Goal: Transaction & Acquisition: Book appointment/travel/reservation

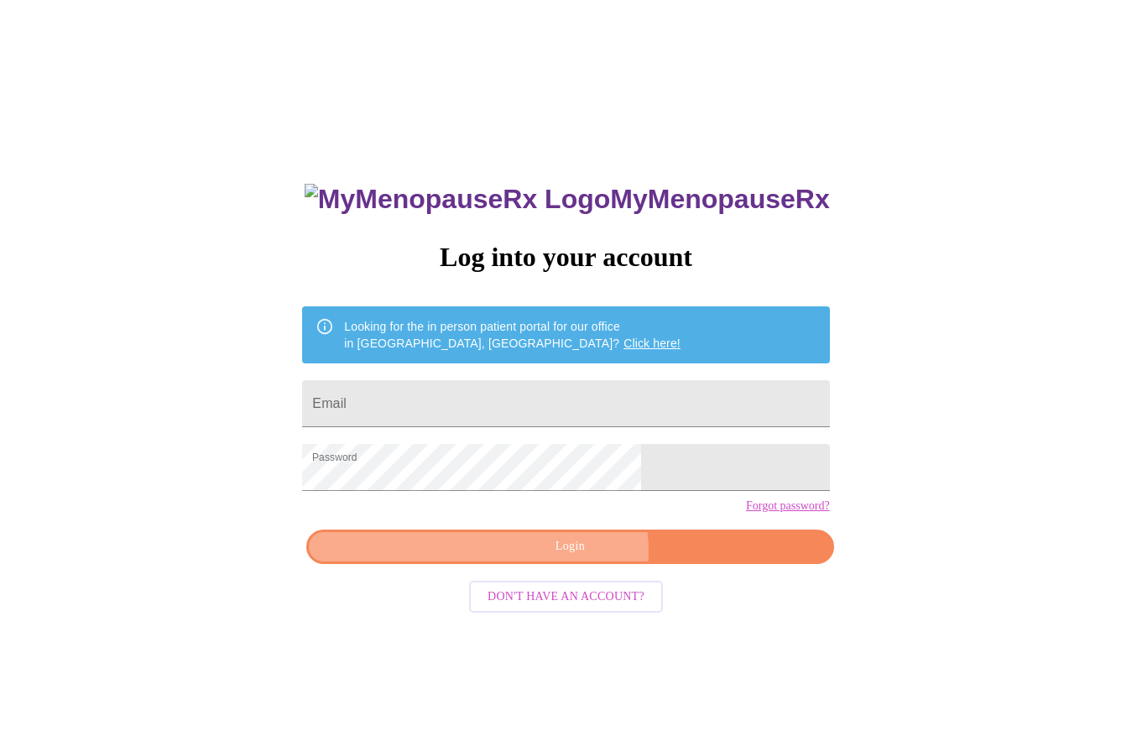
click at [572, 557] on span "Login" at bounding box center [569, 546] width 488 height 21
click at [563, 557] on span "Login" at bounding box center [569, 546] width 488 height 21
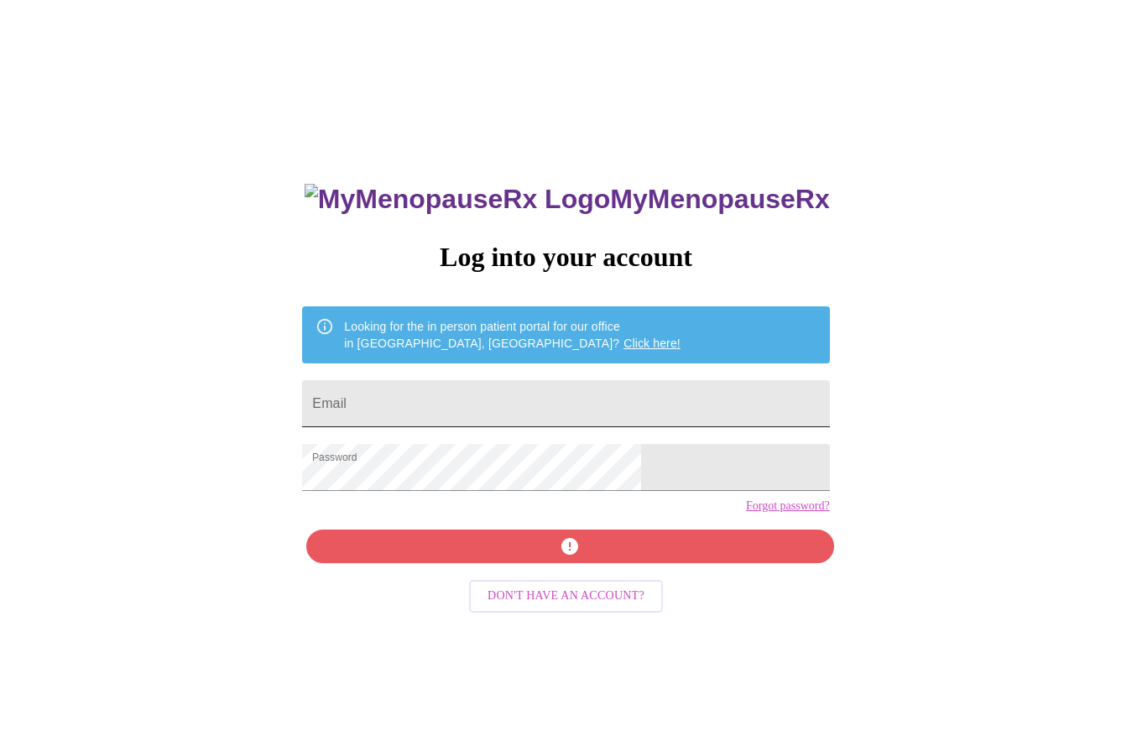
click at [467, 399] on input "Email" at bounding box center [565, 403] width 527 height 47
type input "[EMAIL_ADDRESS][DOMAIN_NAME]"
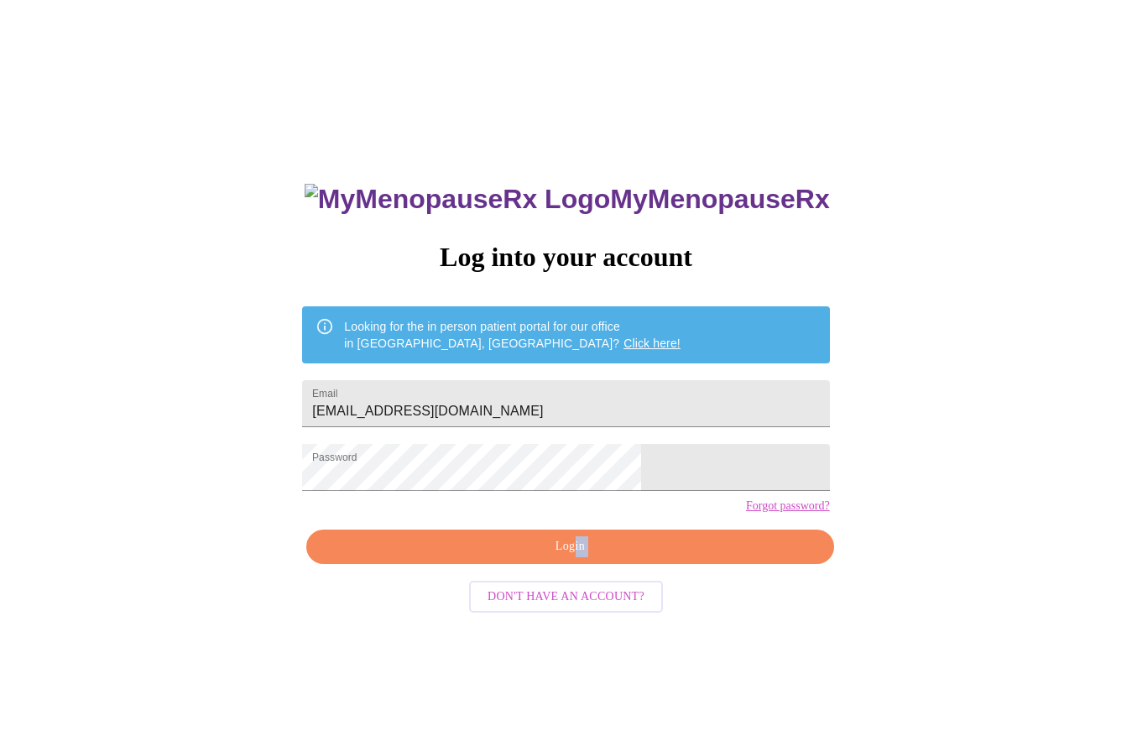
click at [573, 581] on div "MyMenopauseRx Log into your account Looking for the in person patient portal fo…" at bounding box center [565, 533] width 560 height 752
click at [574, 557] on span "Login" at bounding box center [569, 546] width 488 height 21
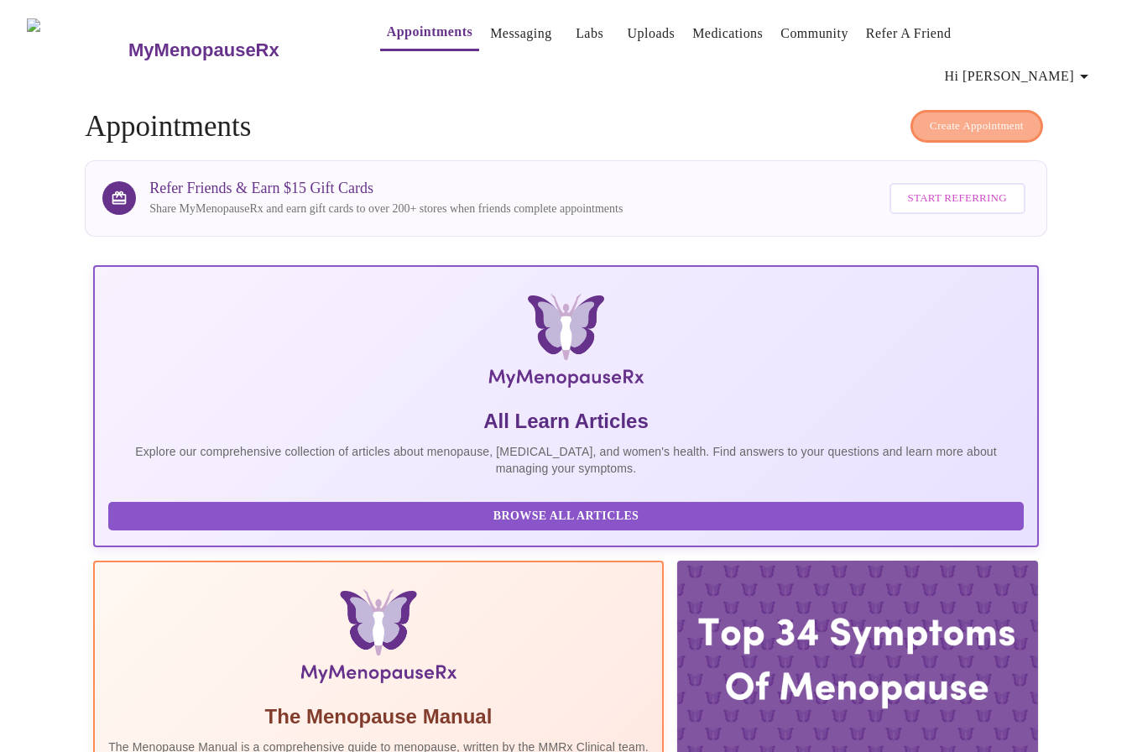
click at [986, 117] on span "Create Appointment" at bounding box center [976, 126] width 94 height 19
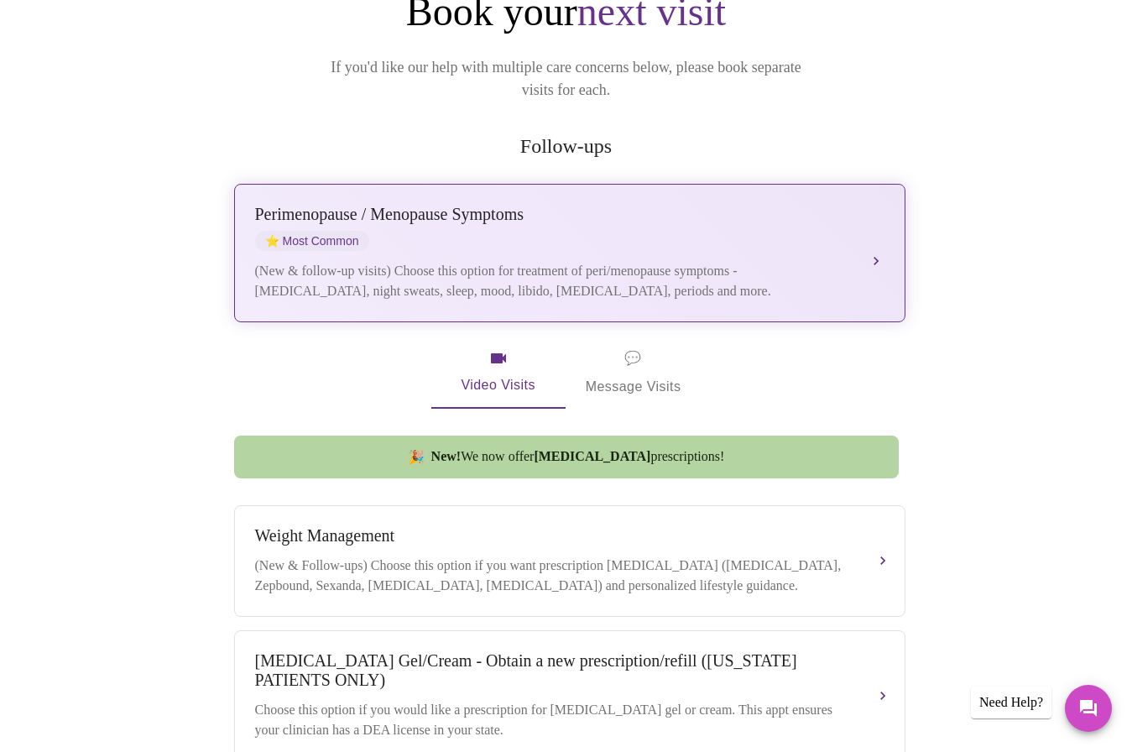
scroll to position [235, 0]
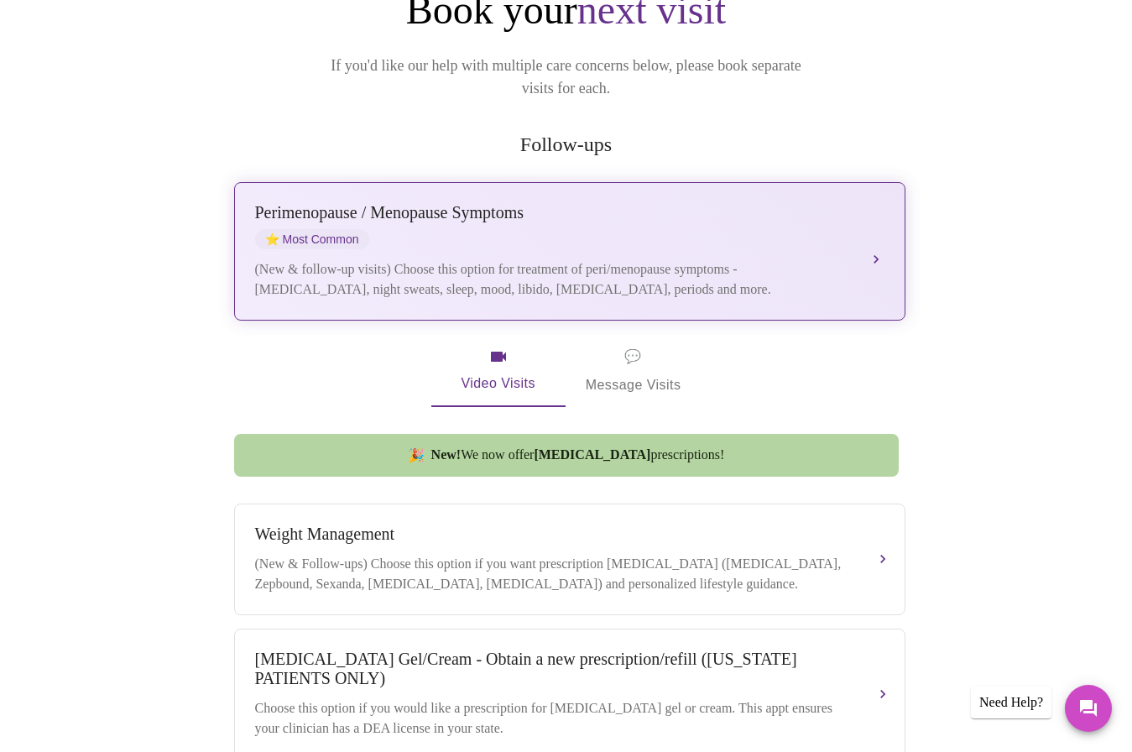
click at [507, 203] on div "Perimenopause / Menopause Symptoms" at bounding box center [553, 212] width 596 height 19
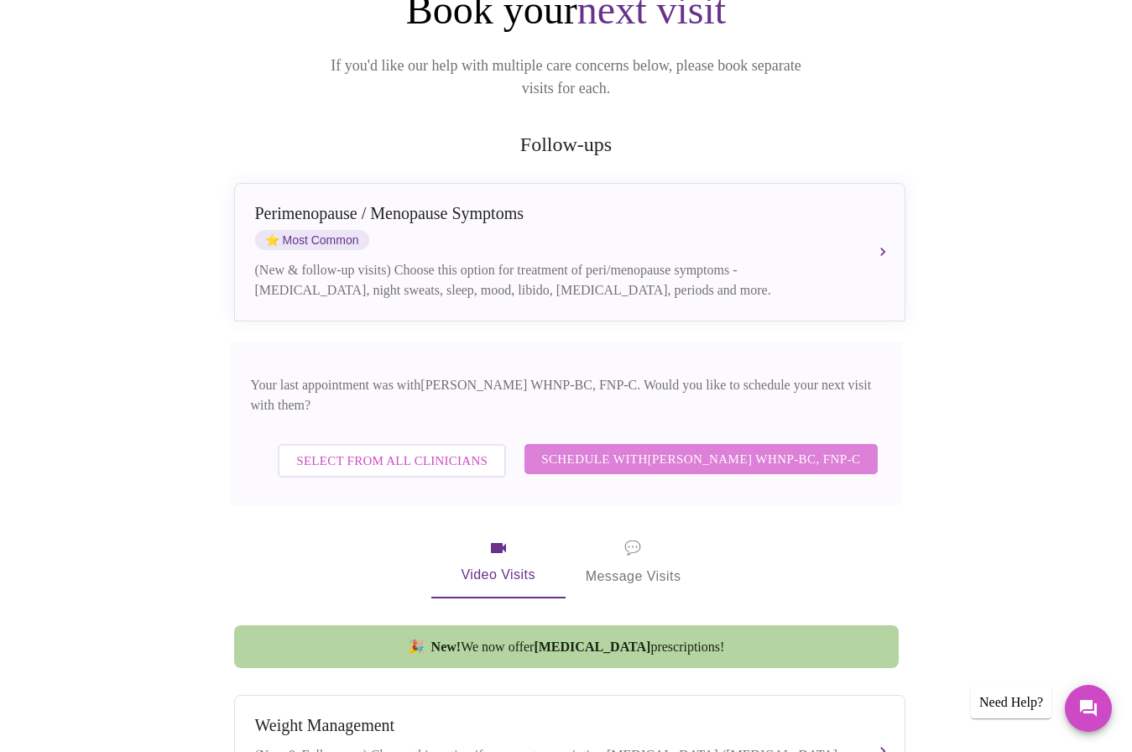
click at [698, 448] on span "Schedule with [PERSON_NAME] WHNP-BC, FNP-C" at bounding box center [700, 459] width 319 height 22
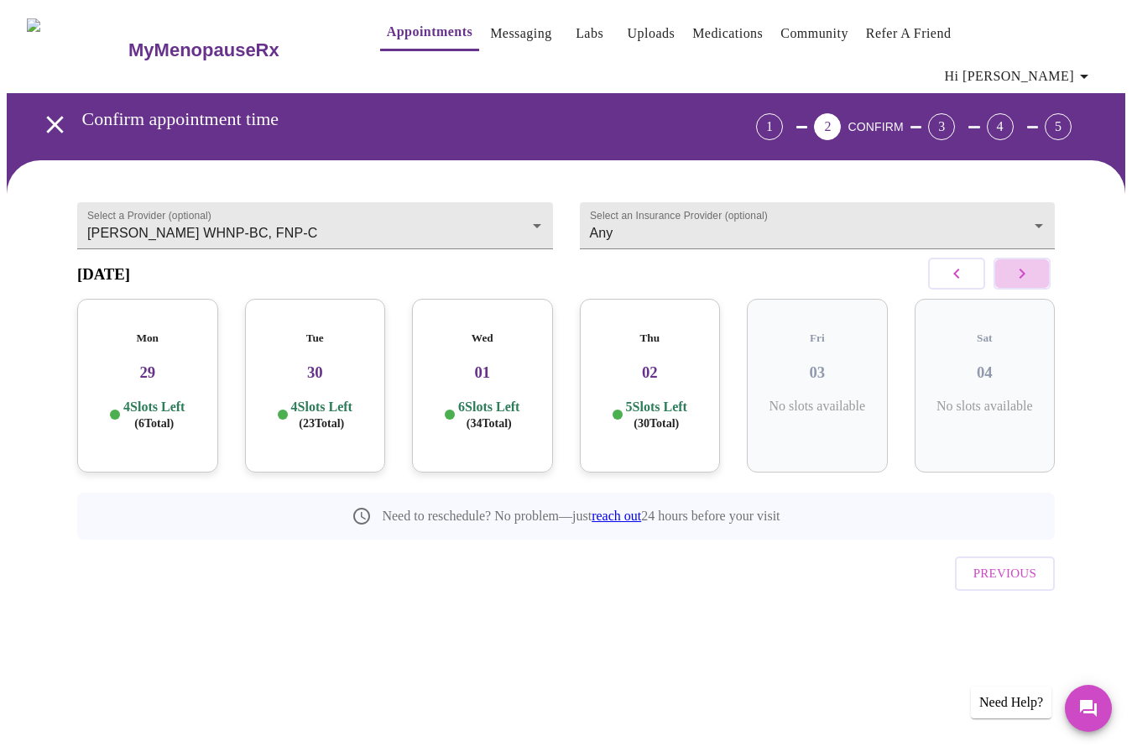
click at [1032, 263] on icon "button" at bounding box center [1022, 273] width 20 height 20
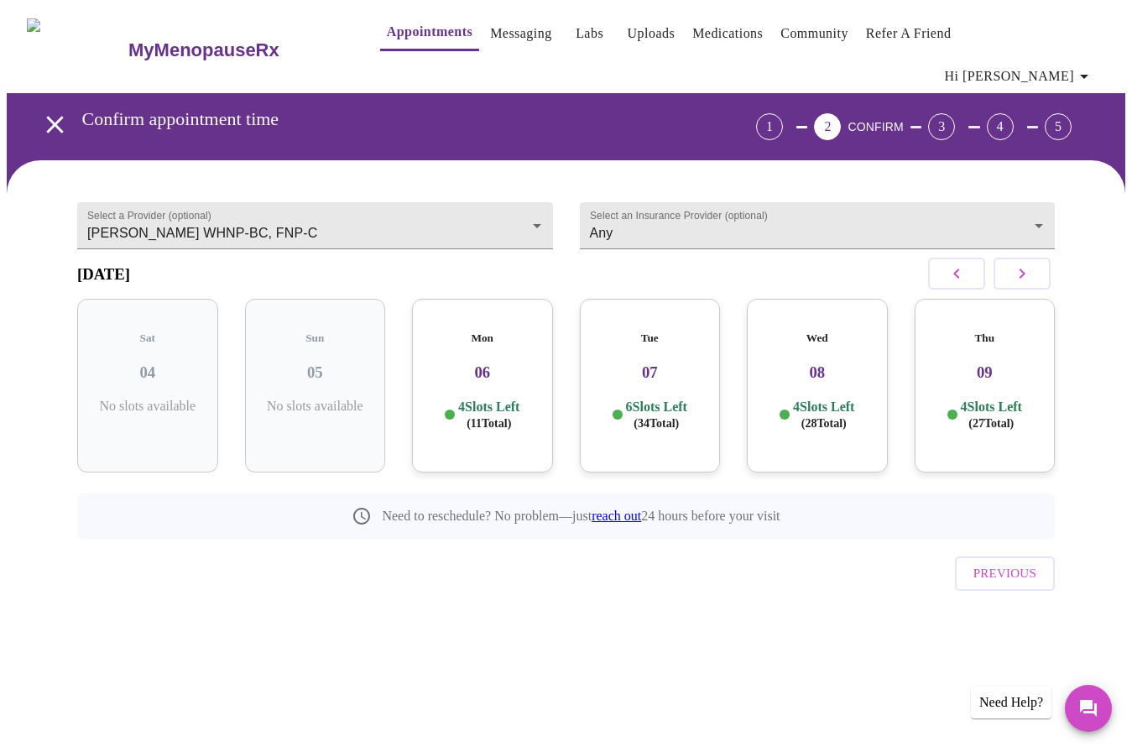
click at [1032, 263] on icon "button" at bounding box center [1022, 273] width 20 height 20
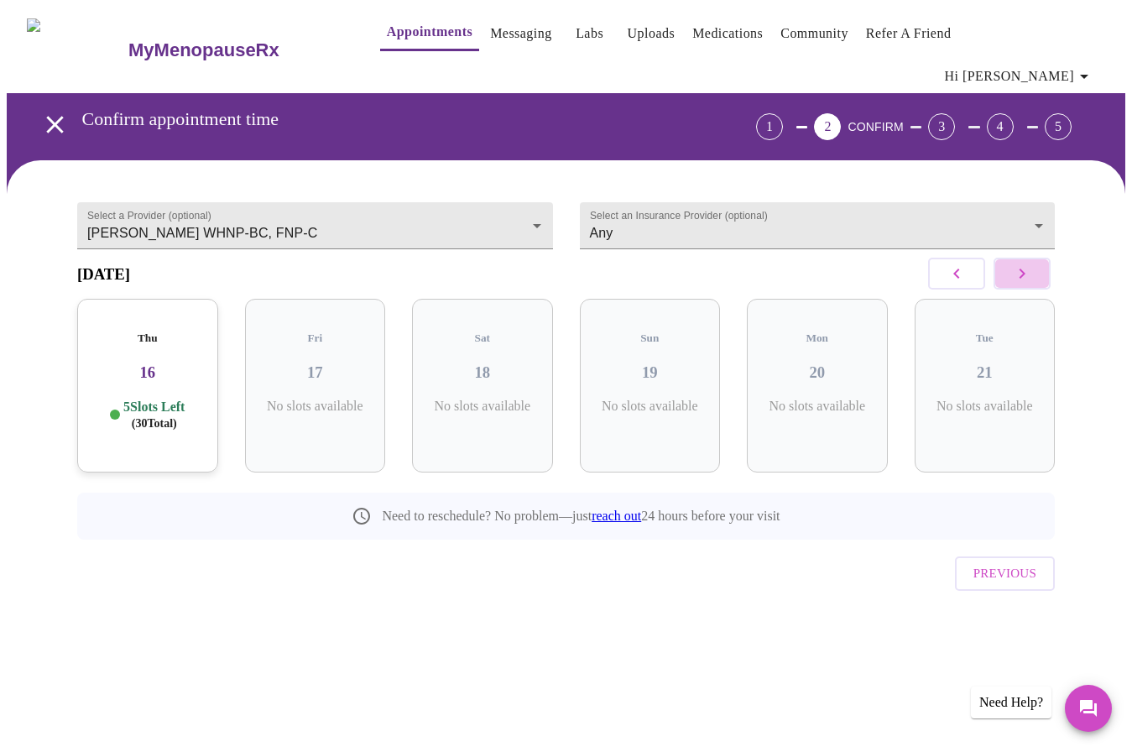
click at [1032, 263] on icon "button" at bounding box center [1022, 273] width 20 height 20
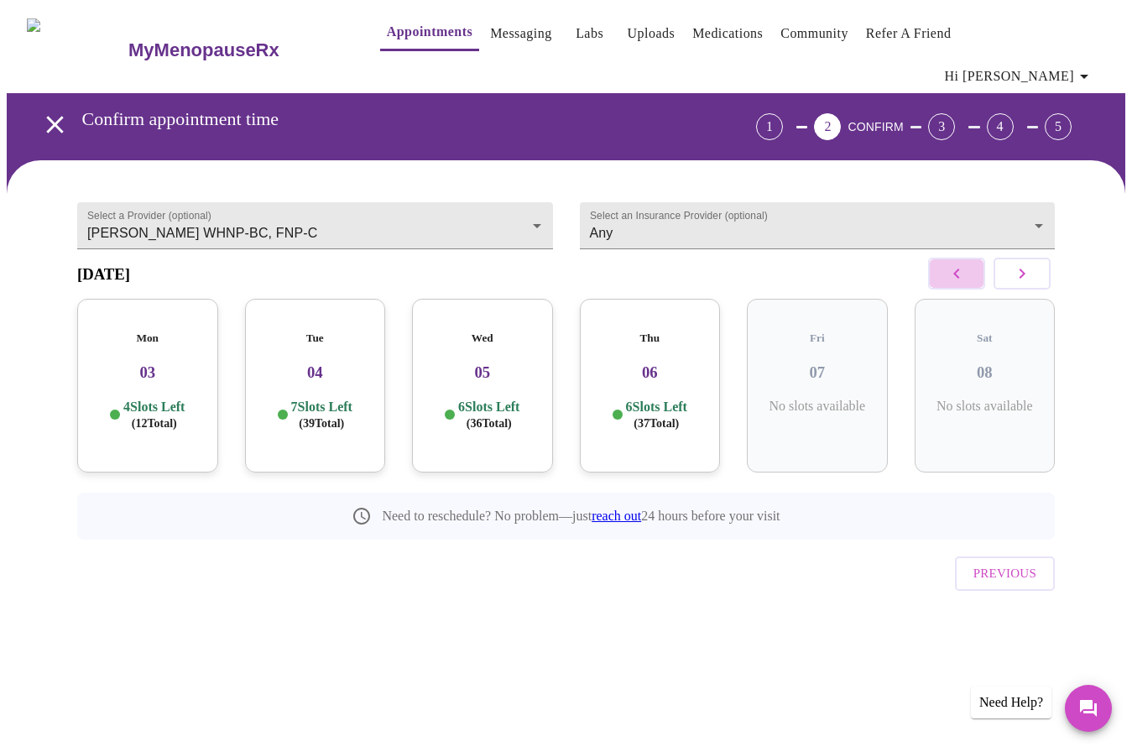
click at [965, 263] on icon "button" at bounding box center [956, 273] width 20 height 20
click at [476, 356] on div "Thu 30 5 Slots Left ( 30 Total)" at bounding box center [482, 386] width 141 height 174
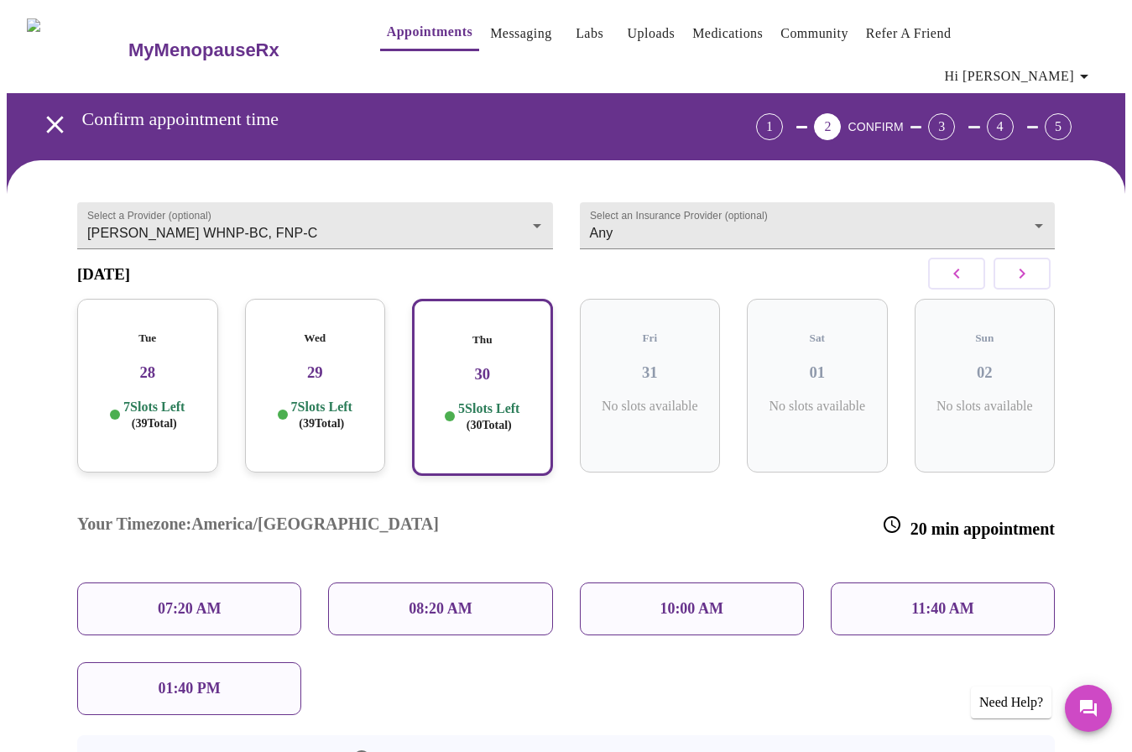
click at [469, 600] on p "08:20 AM" at bounding box center [441, 609] width 64 height 18
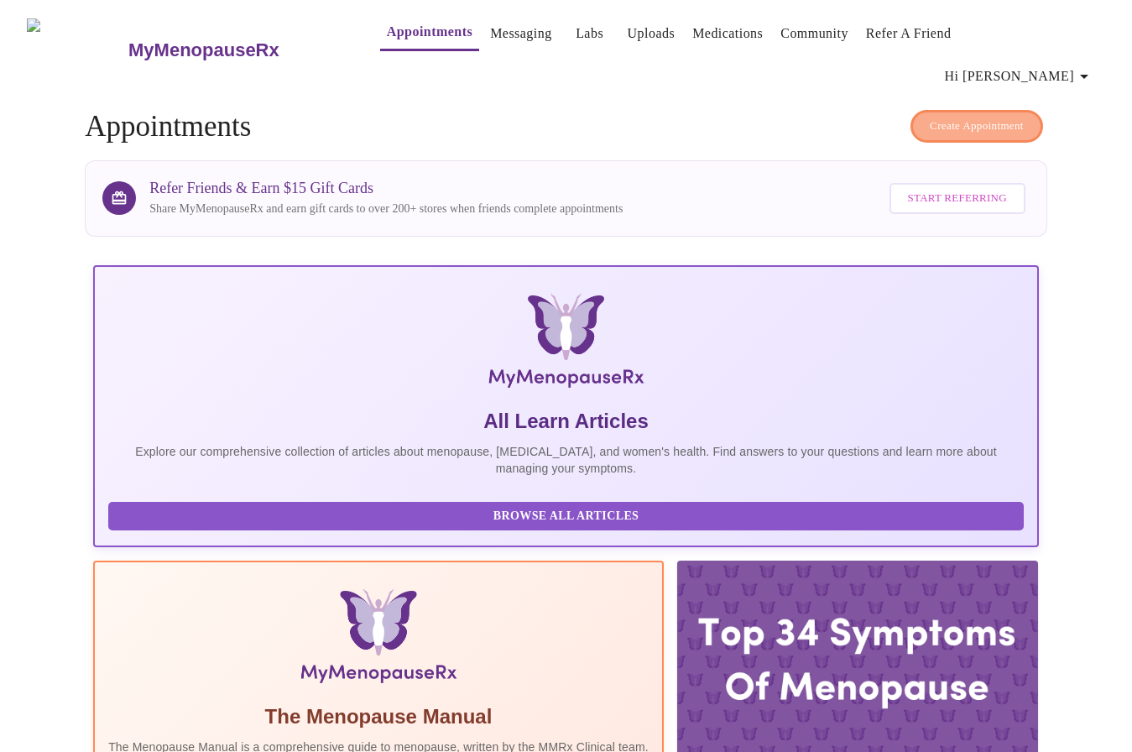
click at [976, 117] on span "Create Appointment" at bounding box center [976, 126] width 94 height 19
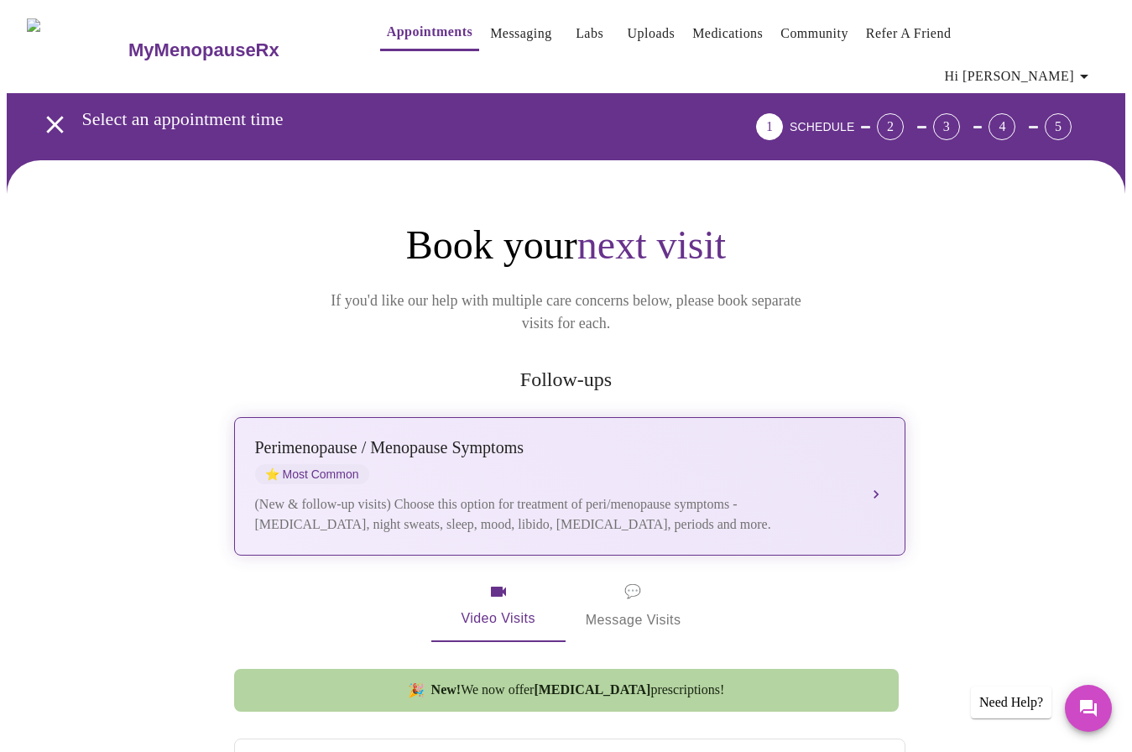
click at [550, 494] on div "(New & follow-up visits) Choose this option for treatment of peri/menopause sym…" at bounding box center [553, 514] width 596 height 40
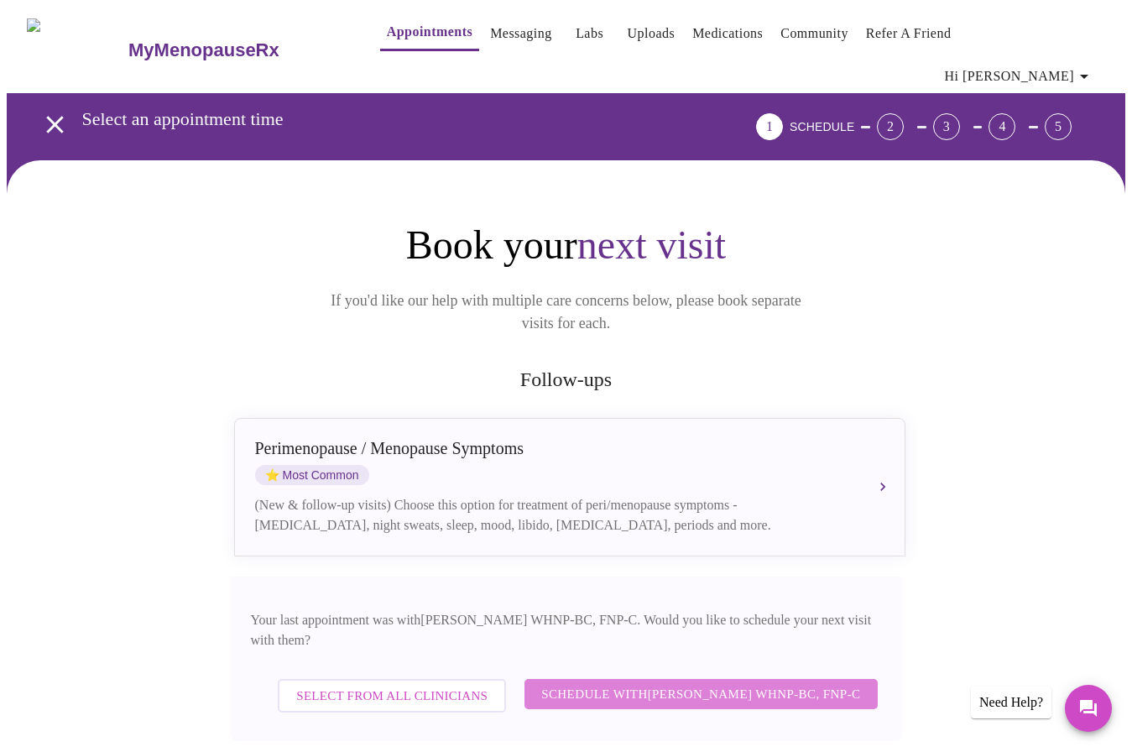
click at [725, 683] on span "Schedule with [PERSON_NAME] WHNP-BC, FNP-C" at bounding box center [700, 694] width 319 height 22
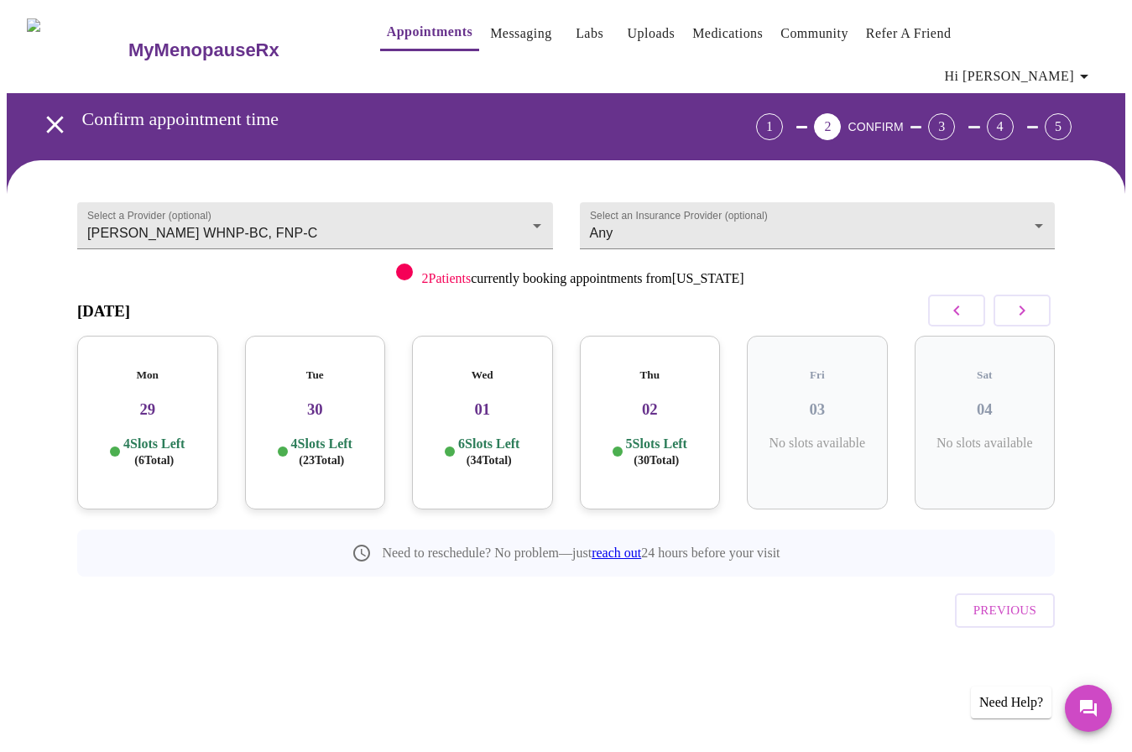
click at [1027, 300] on icon "button" at bounding box center [1022, 310] width 20 height 20
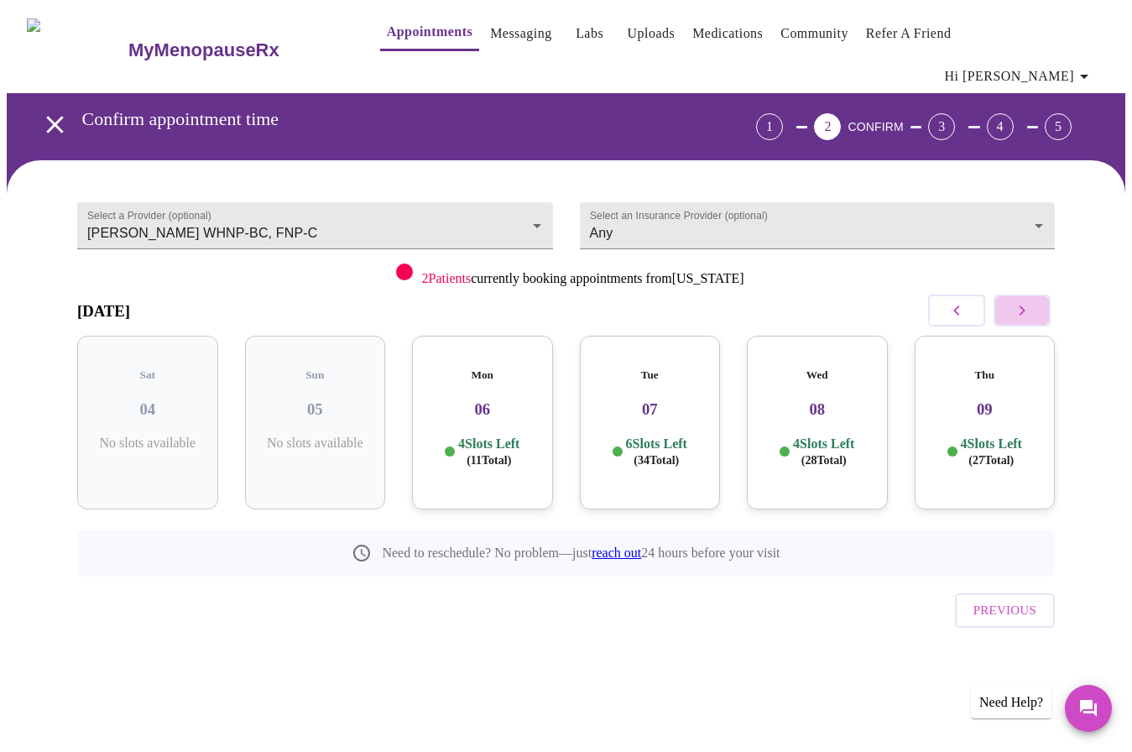
click at [1027, 300] on icon "button" at bounding box center [1022, 310] width 20 height 20
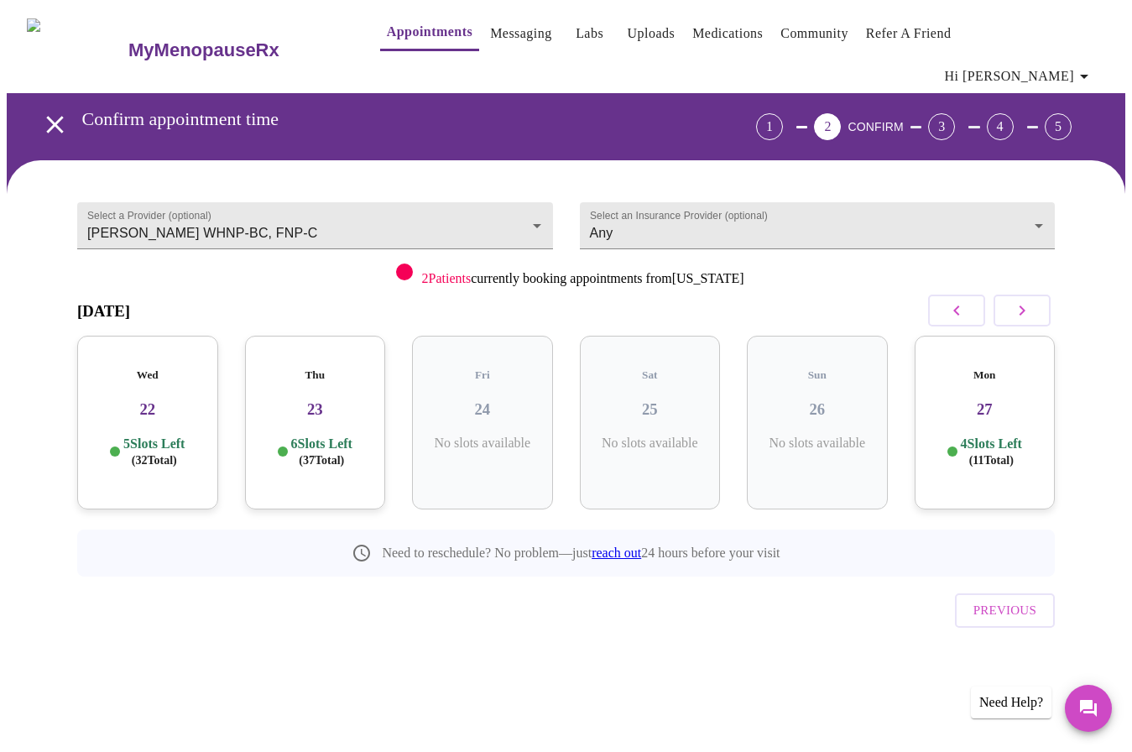
click at [1027, 300] on icon "button" at bounding box center [1022, 310] width 20 height 20
click at [490, 400] on h3 "30" at bounding box center [482, 409] width 114 height 18
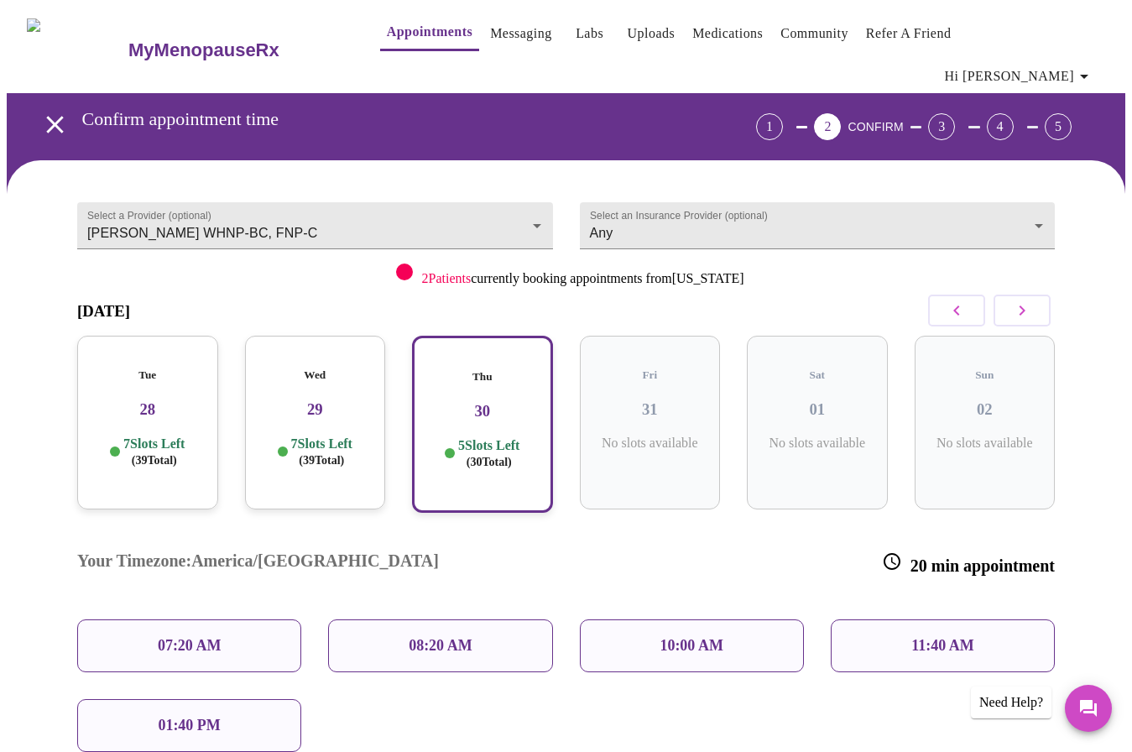
click at [198, 637] on p "07:20 AM" at bounding box center [190, 646] width 64 height 18
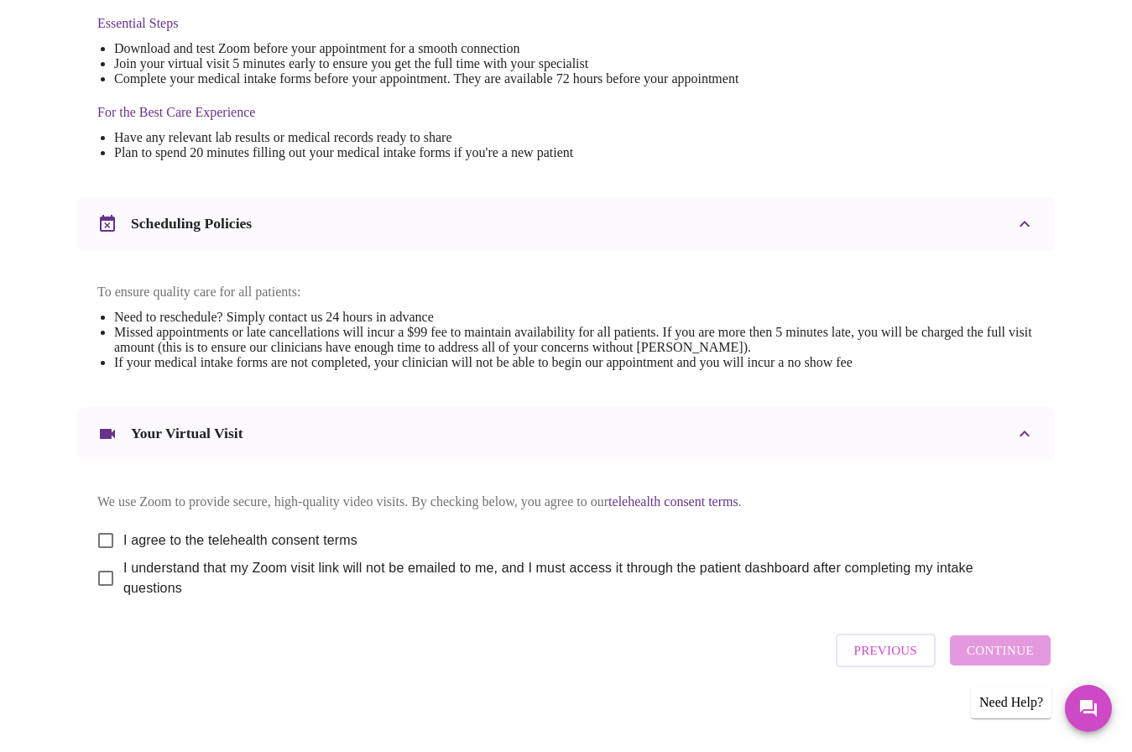
scroll to position [469, 0]
click at [97, 524] on input "I agree to the telehealth consent terms" at bounding box center [105, 540] width 35 height 35
checkbox input "true"
click at [95, 570] on input "I understand that my Zoom visit link will not be emailed to me, and I must acce…" at bounding box center [105, 578] width 35 height 35
checkbox input "true"
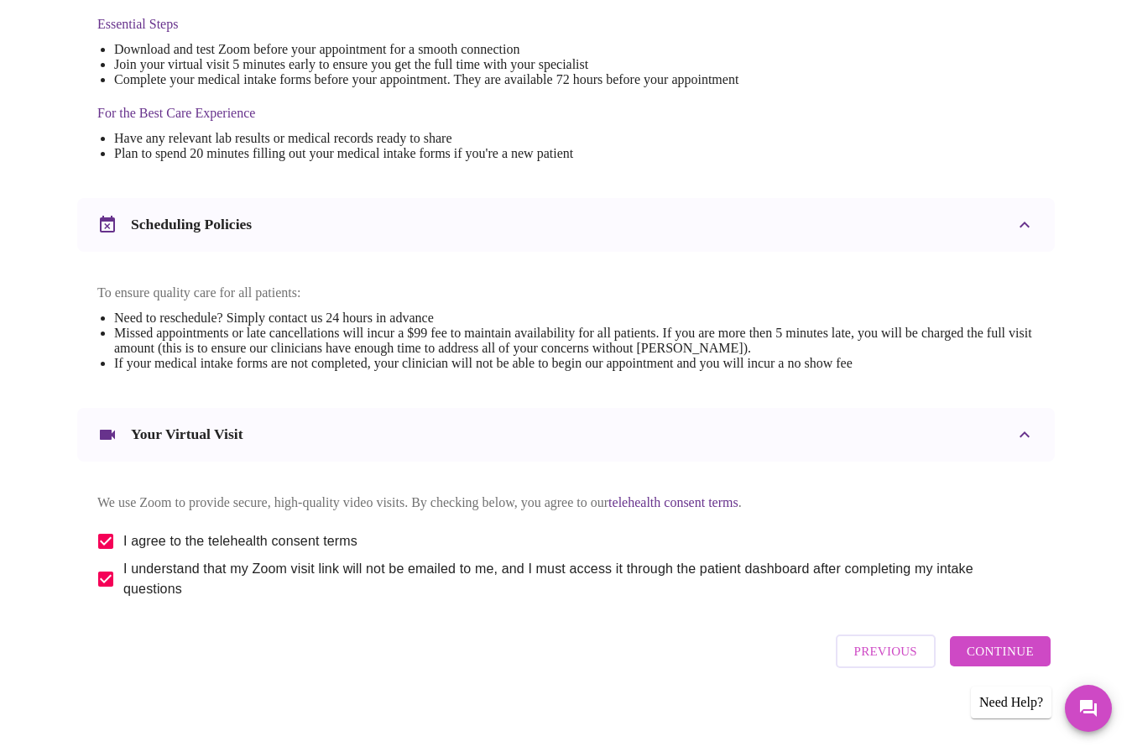
click at [1025, 650] on span "Continue" at bounding box center [999, 651] width 67 height 22
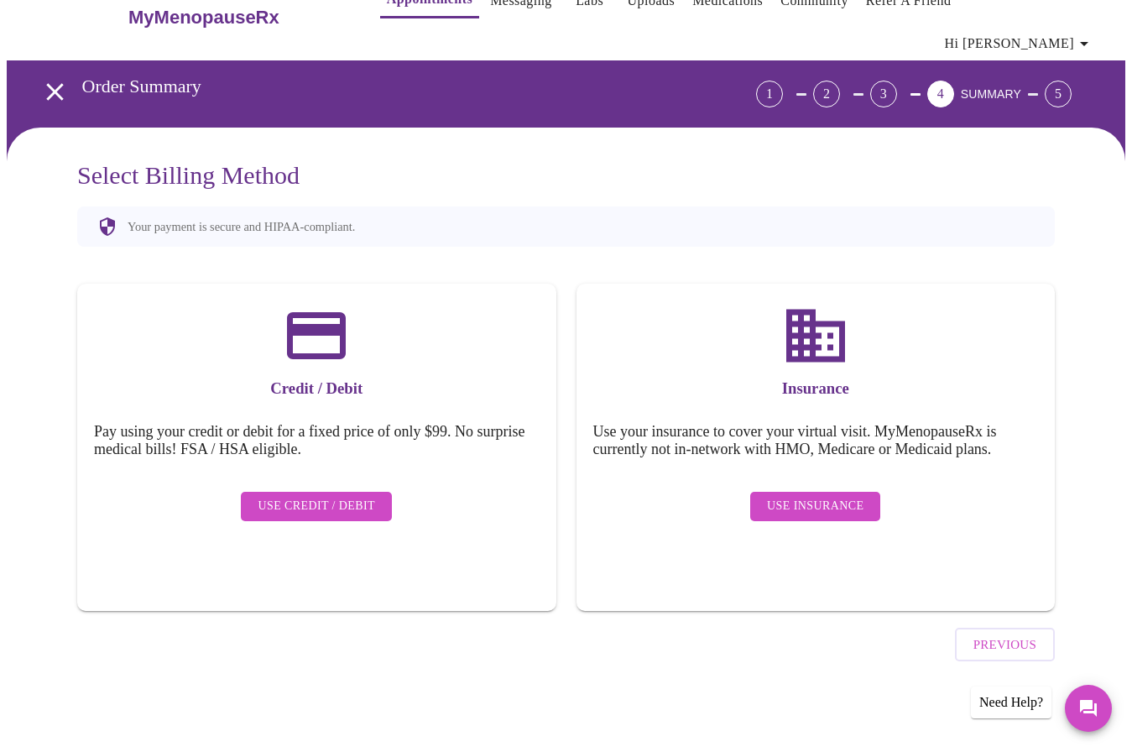
scroll to position [0, 0]
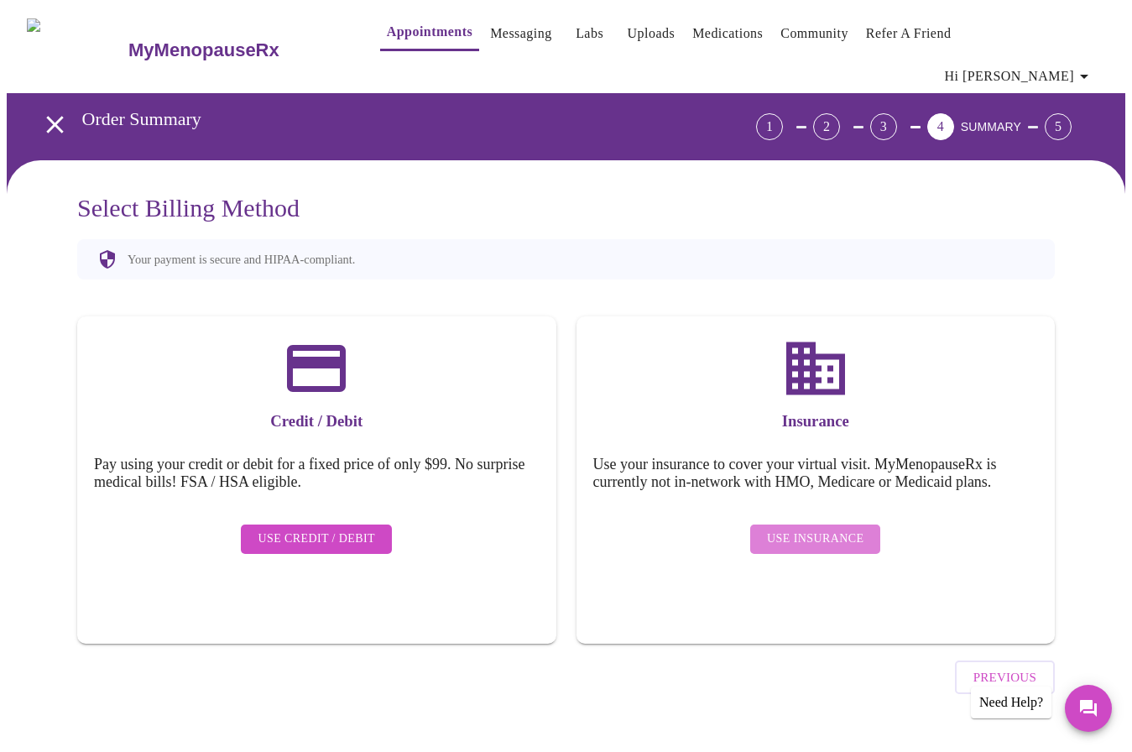
click at [840, 528] on span "Use Insurance" at bounding box center [815, 538] width 96 height 21
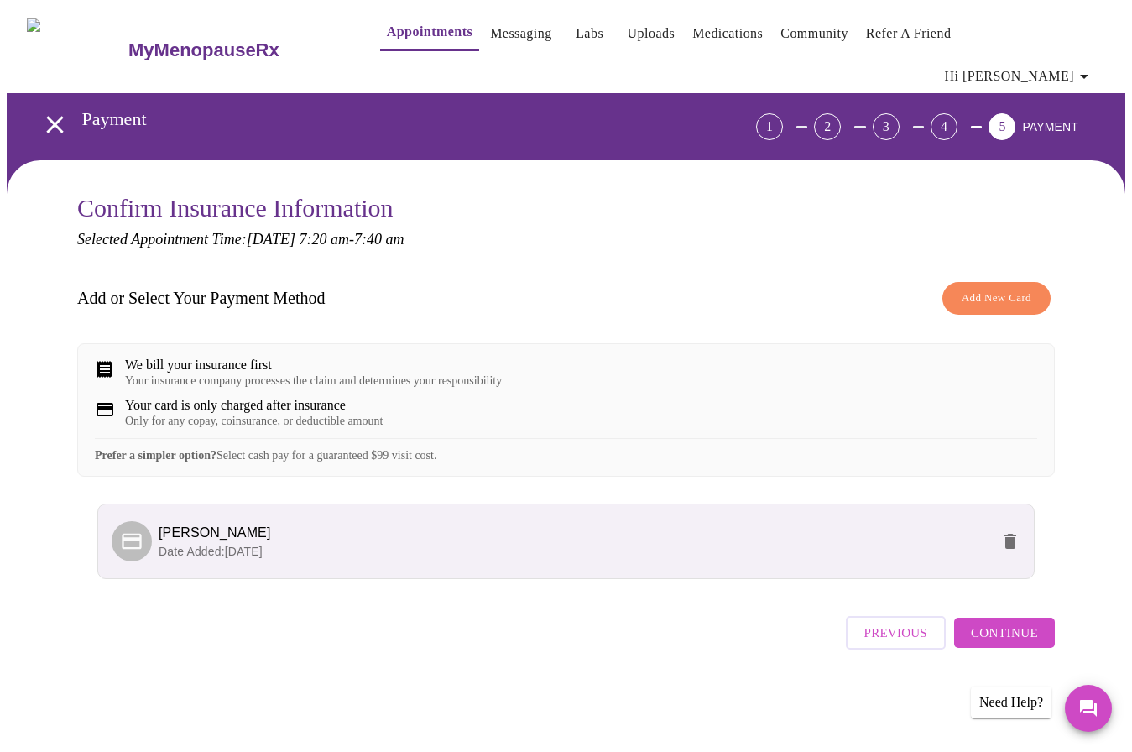
click at [1038, 632] on span "Continue" at bounding box center [1004, 633] width 67 height 22
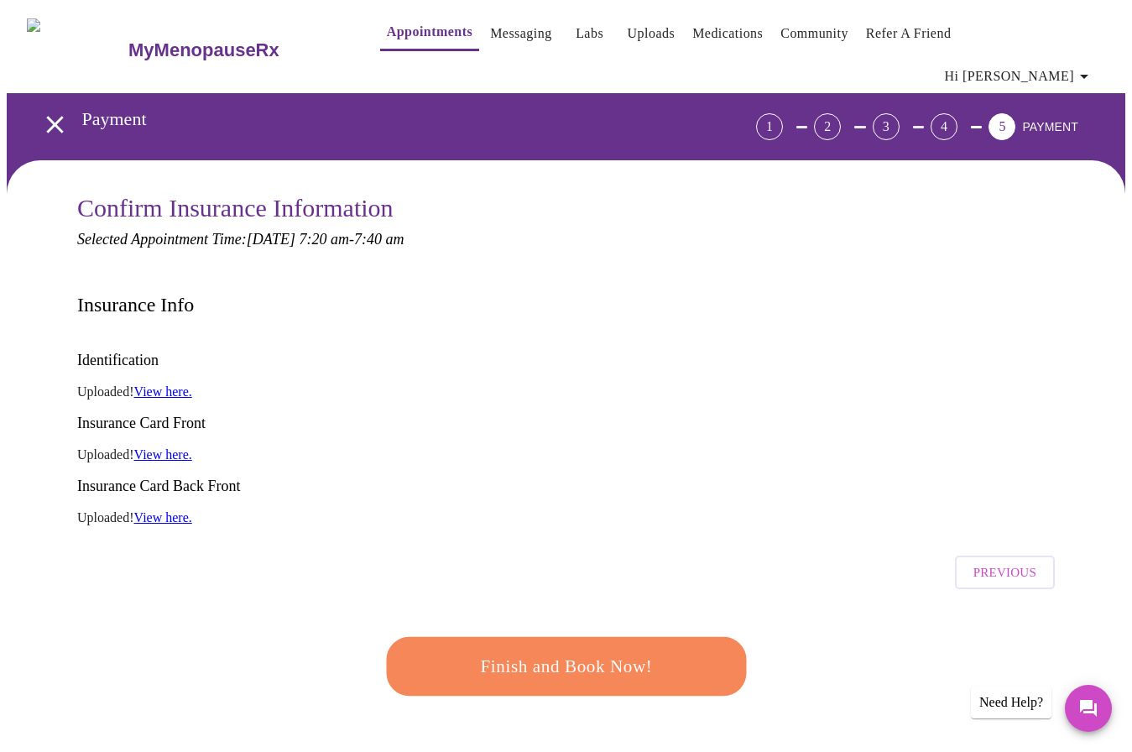
click at [564, 651] on span "Finish and Book Now!" at bounding box center [565, 666] width 310 height 31
